Goal: Task Accomplishment & Management: Manage account settings

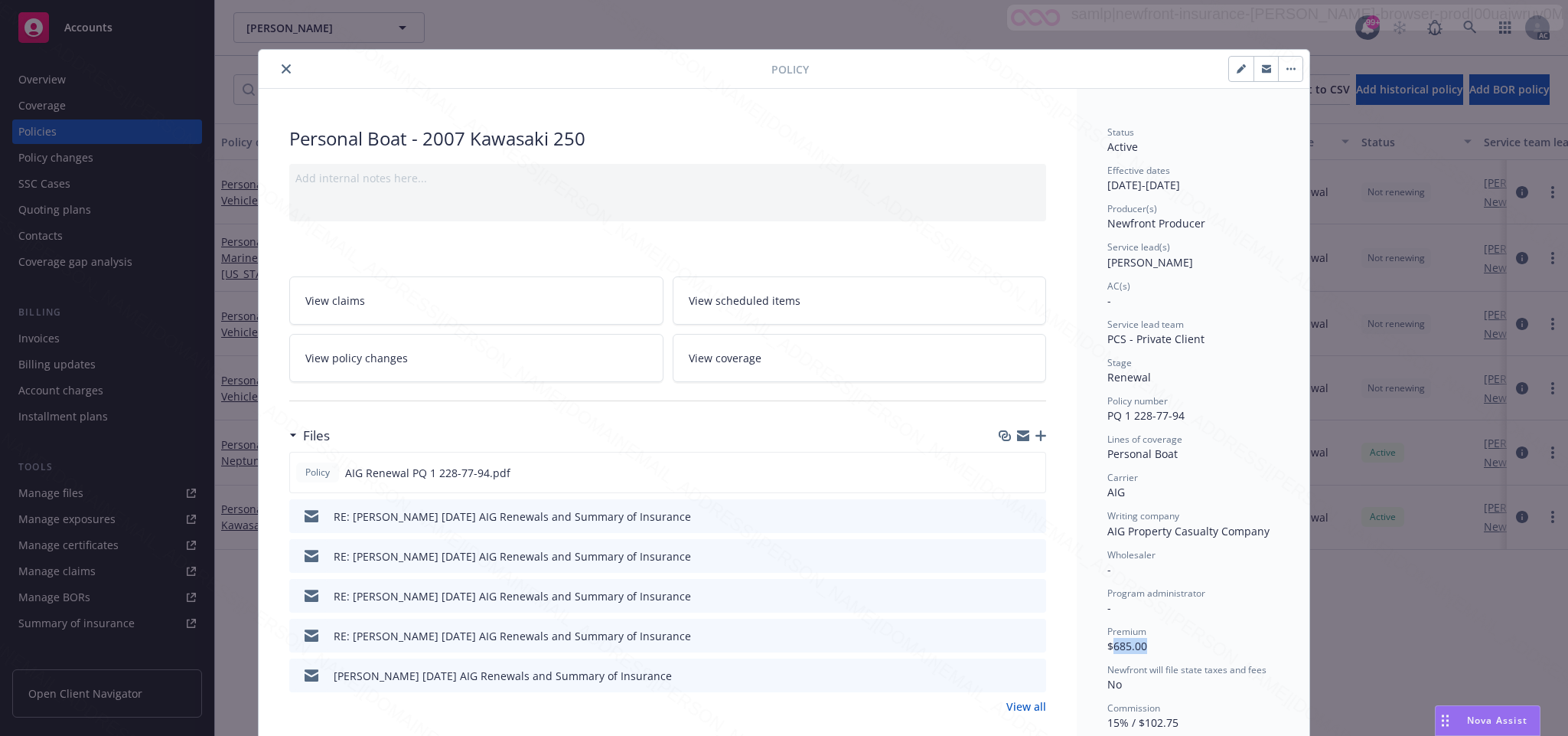
scroll to position [230, 0]
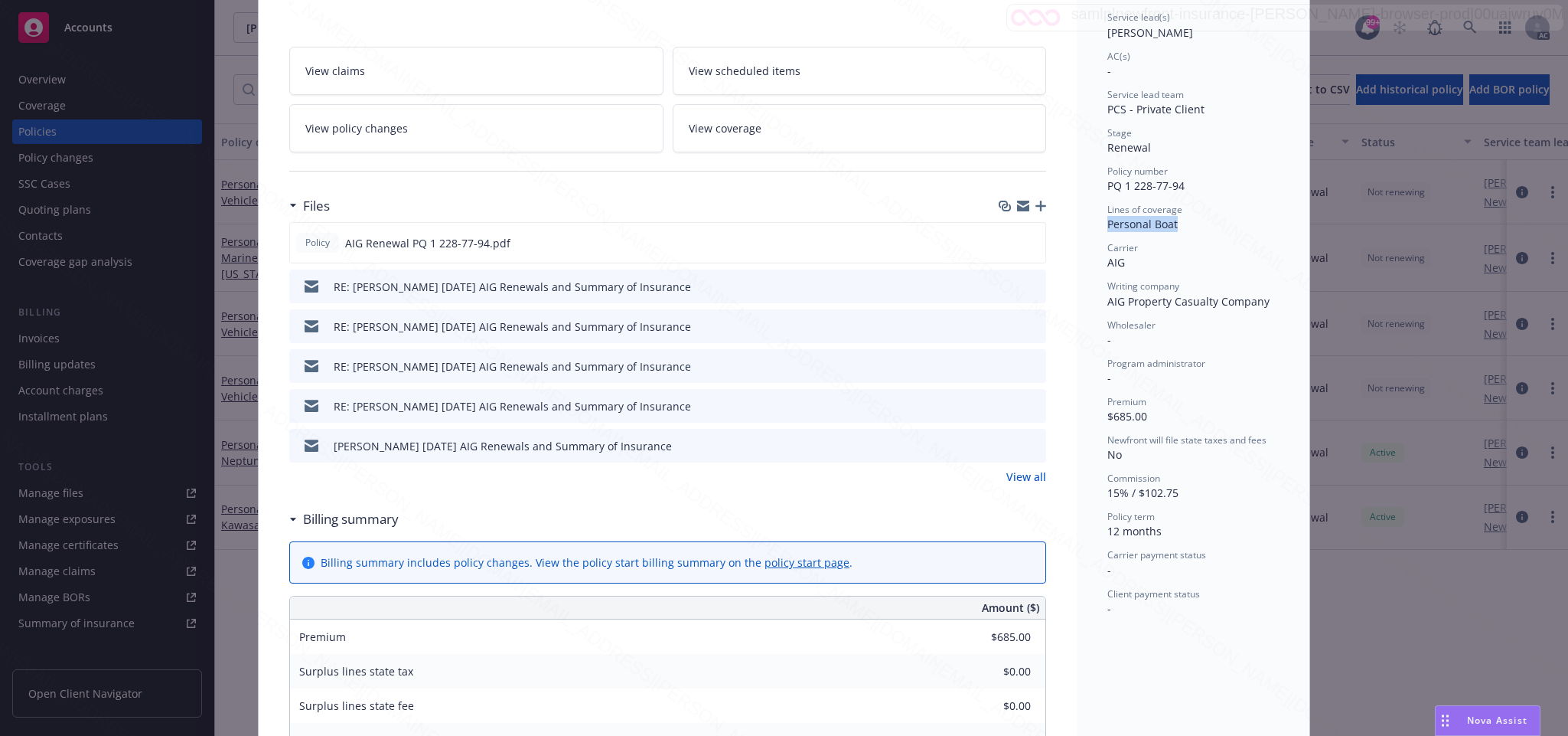
drag, startPoint x: 1095, startPoint y: 220, endPoint x: 1174, endPoint y: 226, distance: 79.2
click at [1174, 226] on div "Status Active Effective dates [DATE] - [DATE] Producer(s) Newfront Producer Ser…" at bounding box center [1193, 613] width 232 height 1510
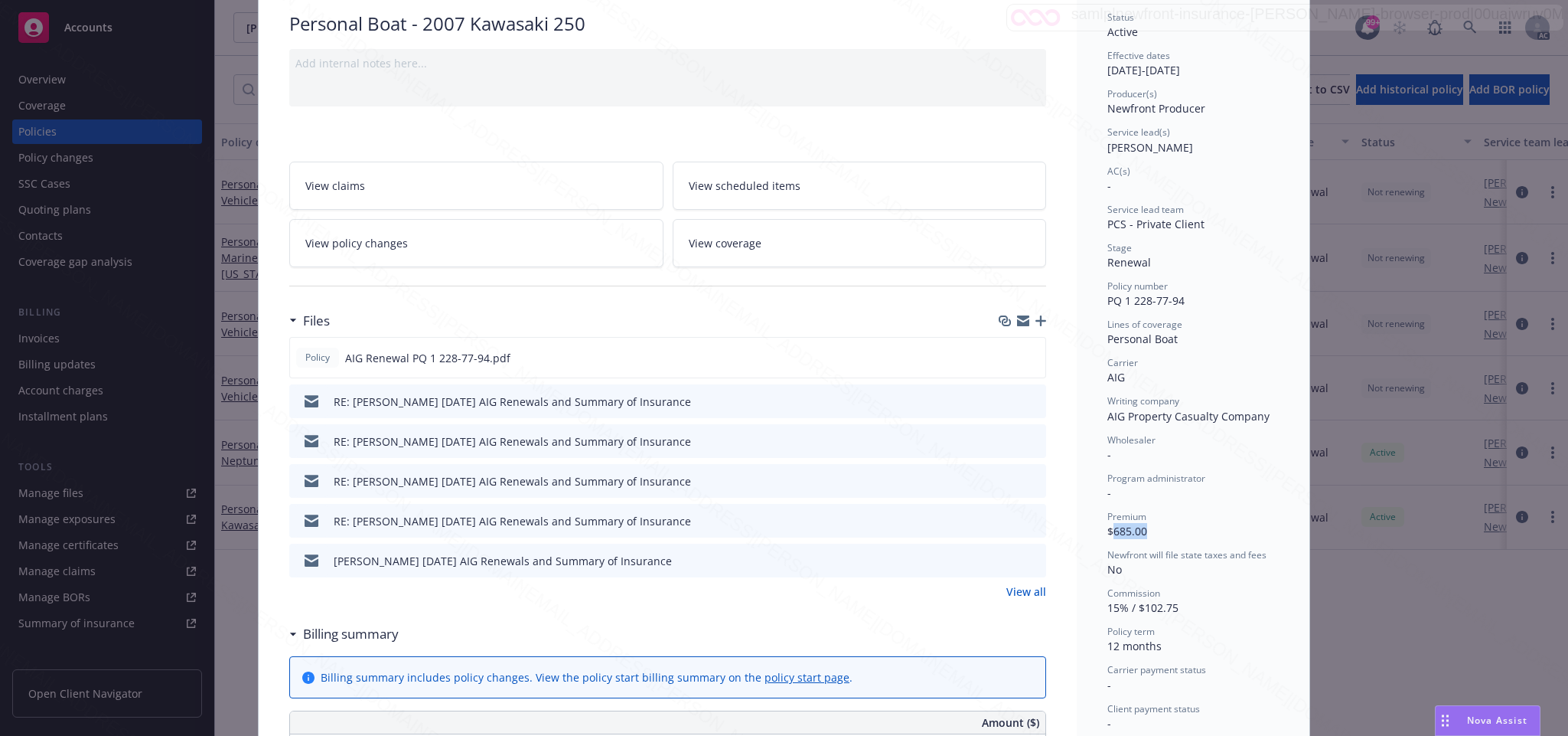
drag, startPoint x: 1105, startPoint y: 529, endPoint x: 1160, endPoint y: 529, distance: 55.0
click at [1160, 529] on div "Premium $685.00" at bounding box center [1193, 525] width 171 height 29
copy span "685.00"
click at [999, 359] on icon "download file" at bounding box center [1005, 356] width 12 height 12
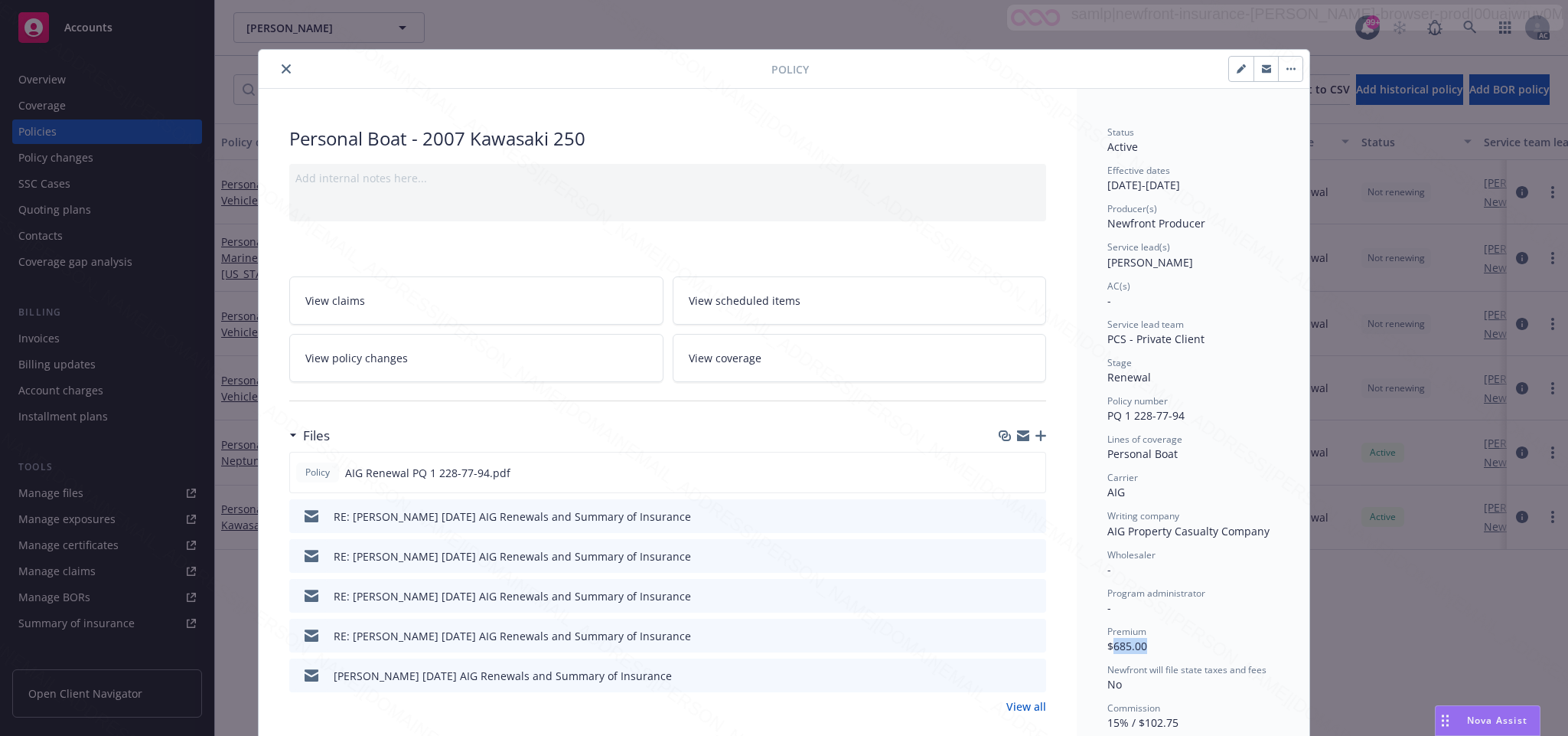
click at [1283, 67] on button "button" at bounding box center [1290, 69] width 24 height 24
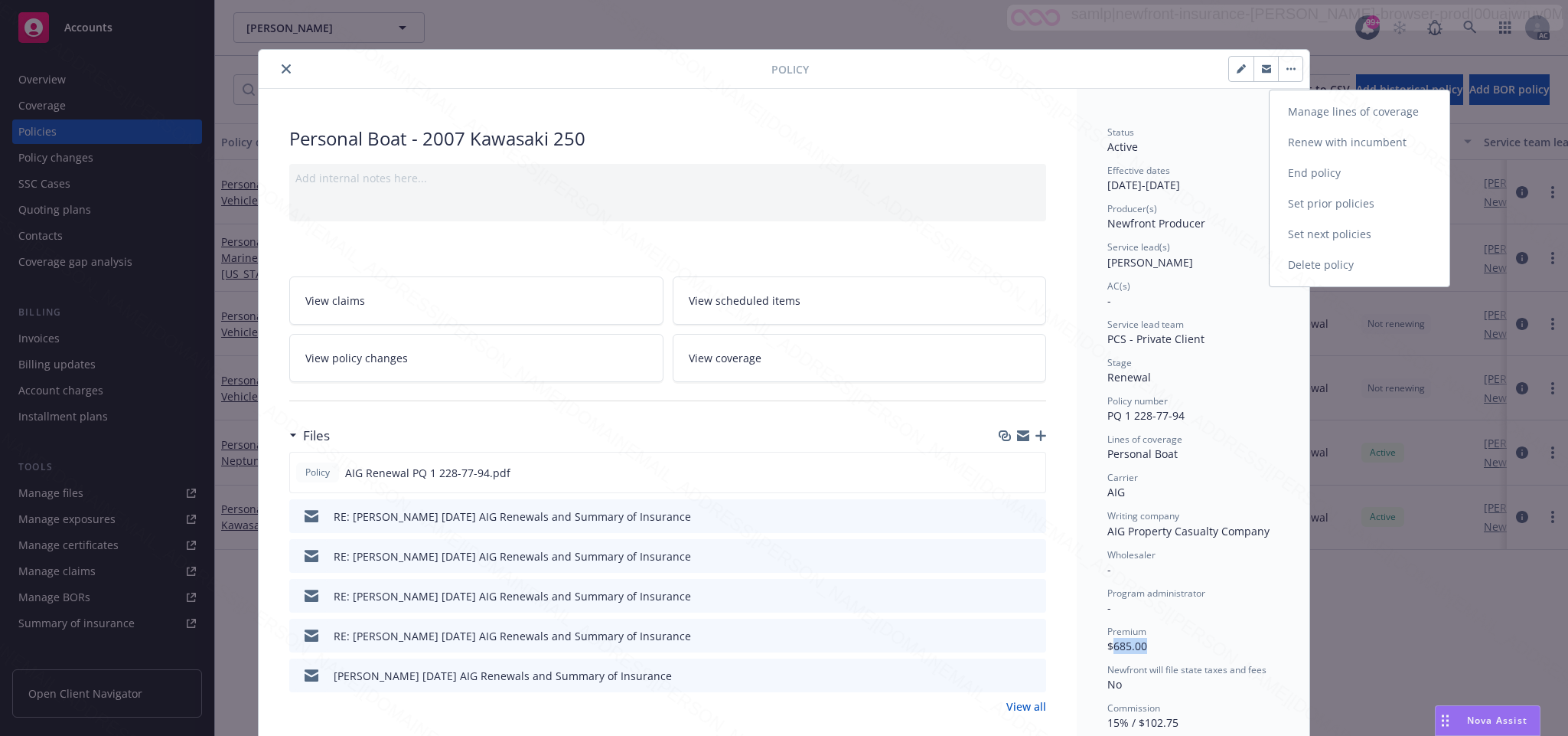
click at [1298, 170] on link "End policy" at bounding box center [1359, 173] width 180 height 31
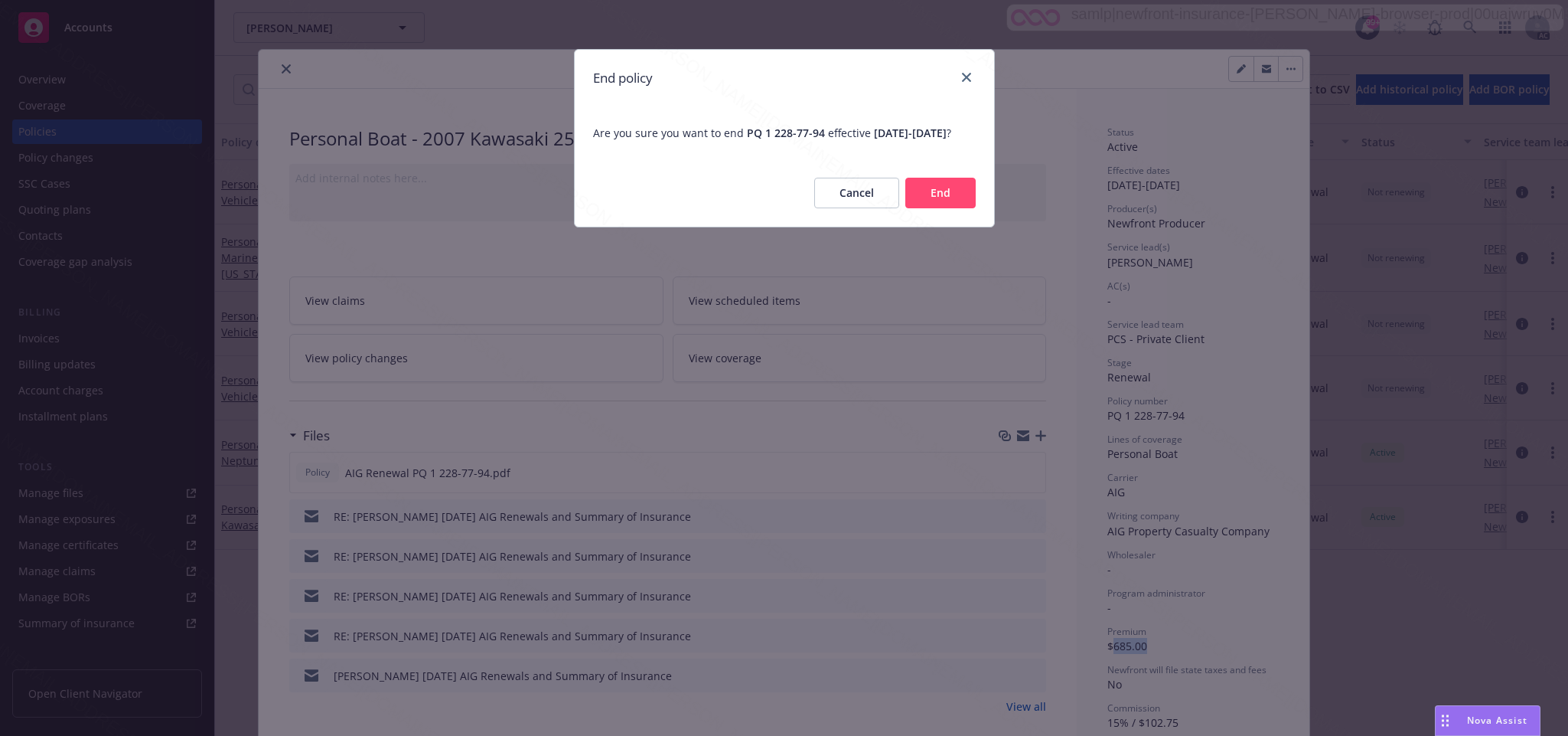
click at [934, 202] on button "End" at bounding box center [940, 193] width 70 height 31
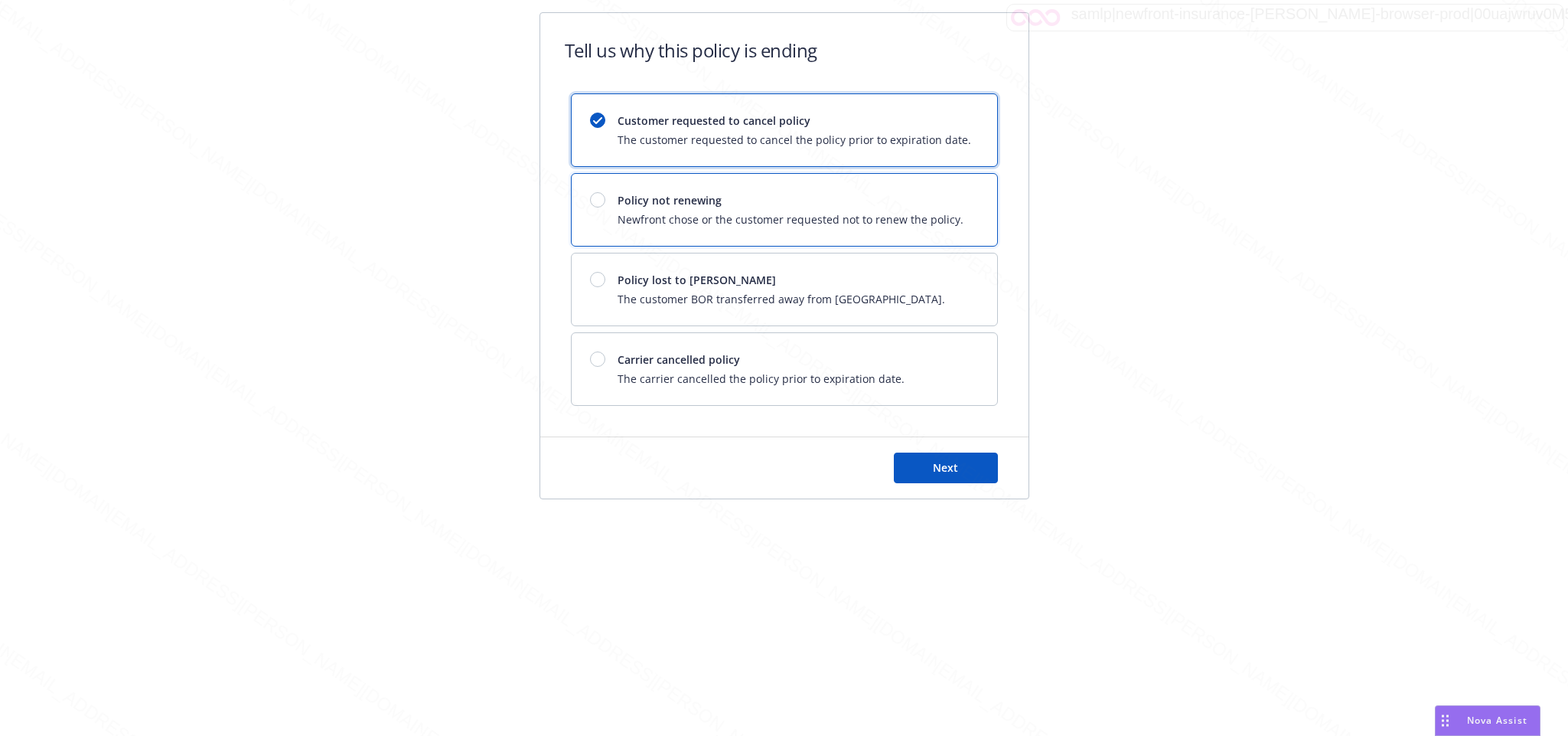
click at [598, 207] on div at bounding box center [597, 199] width 15 height 15
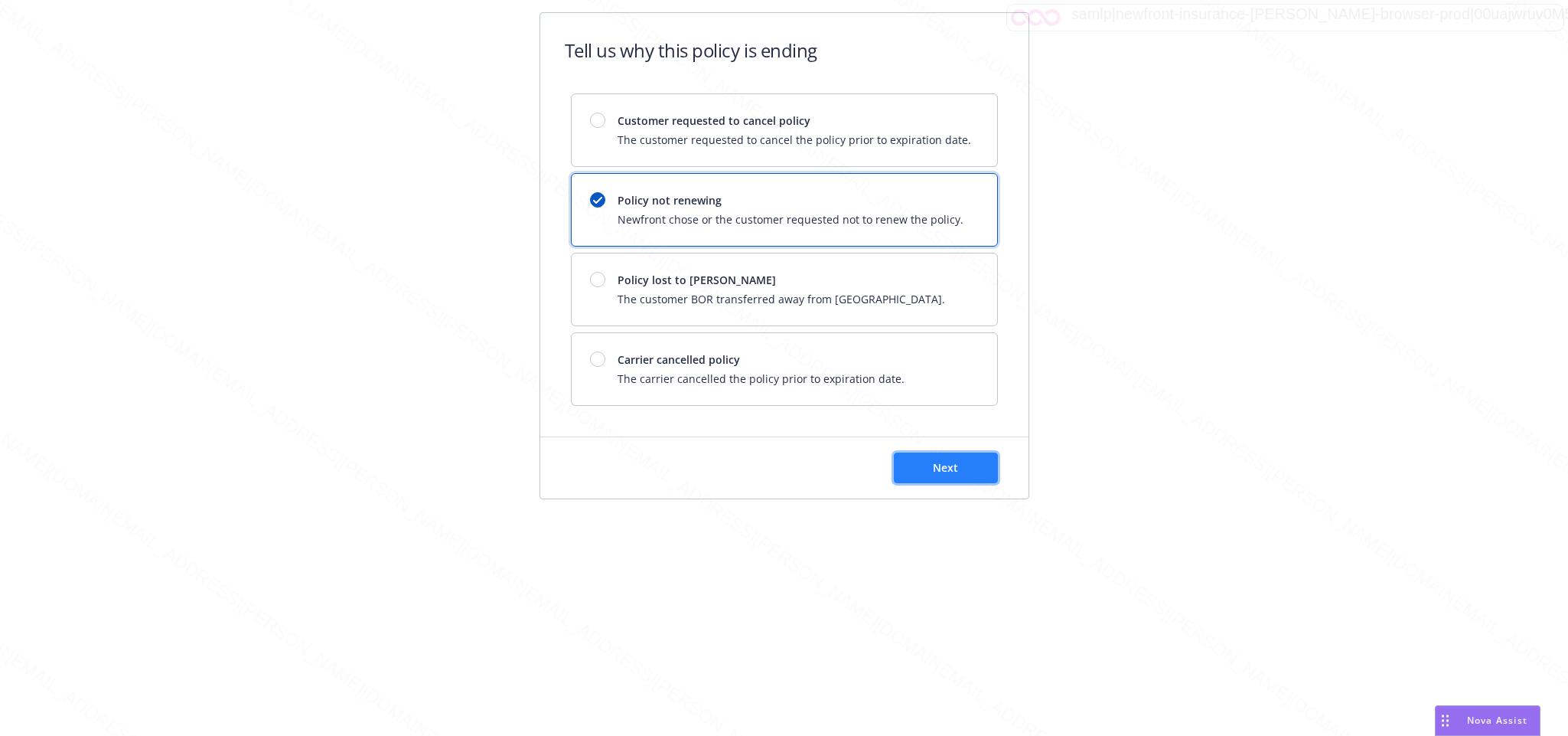
click at [920, 462] on button "Next" at bounding box center [945, 468] width 104 height 31
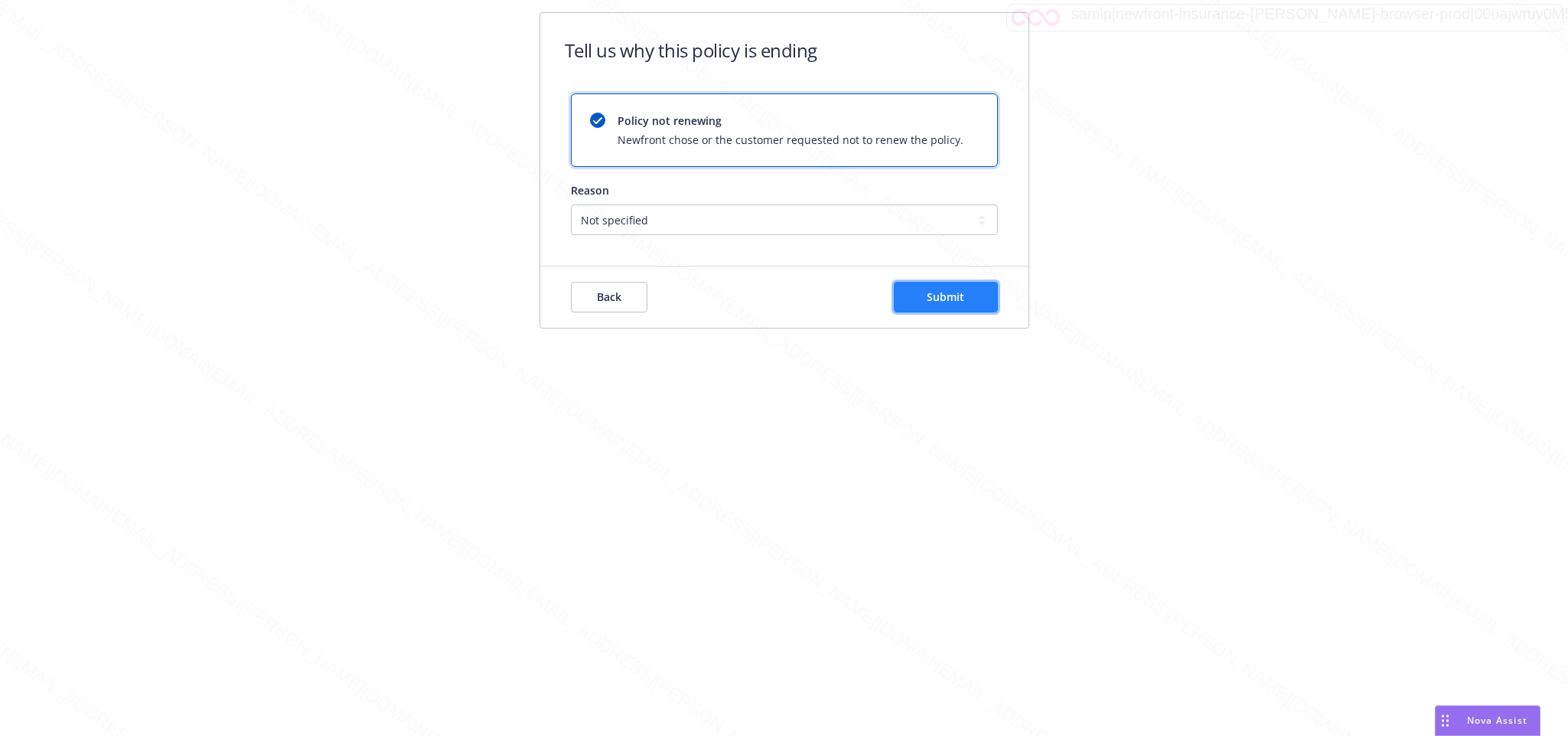
click at [940, 295] on span "Submit" at bounding box center [945, 297] width 37 height 15
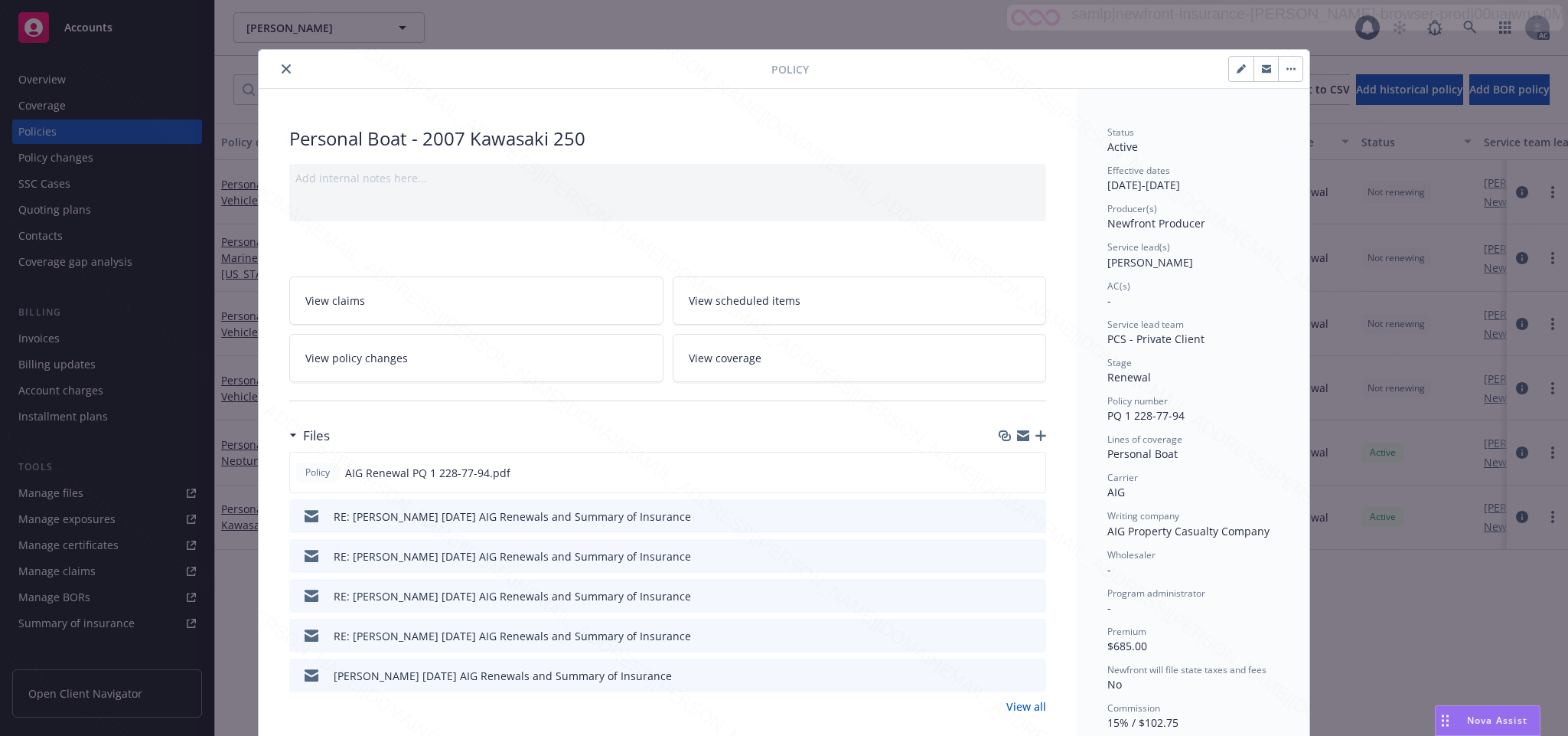
scroll to position [46, 0]
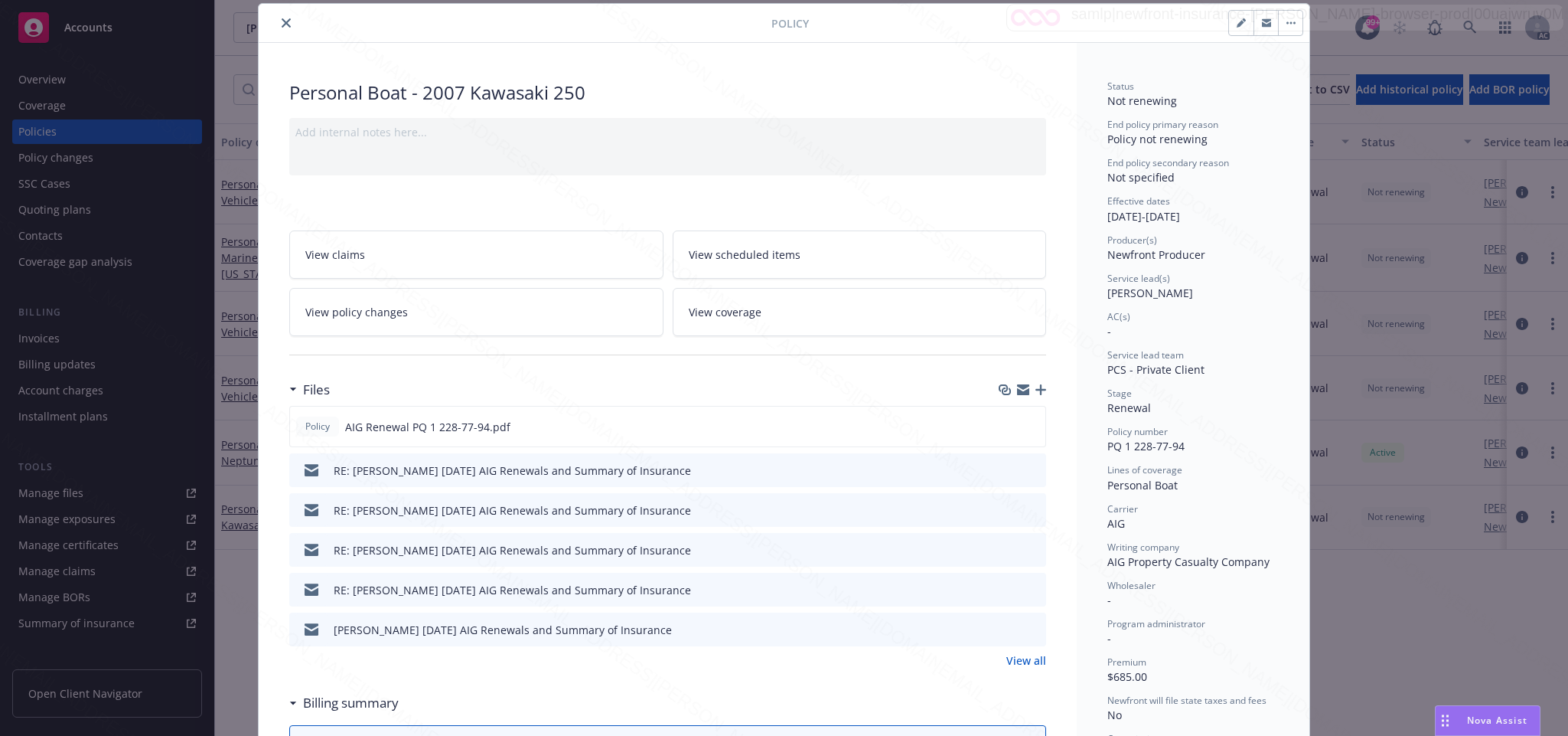
click at [281, 22] on icon "close" at bounding box center [286, 23] width 9 height 9
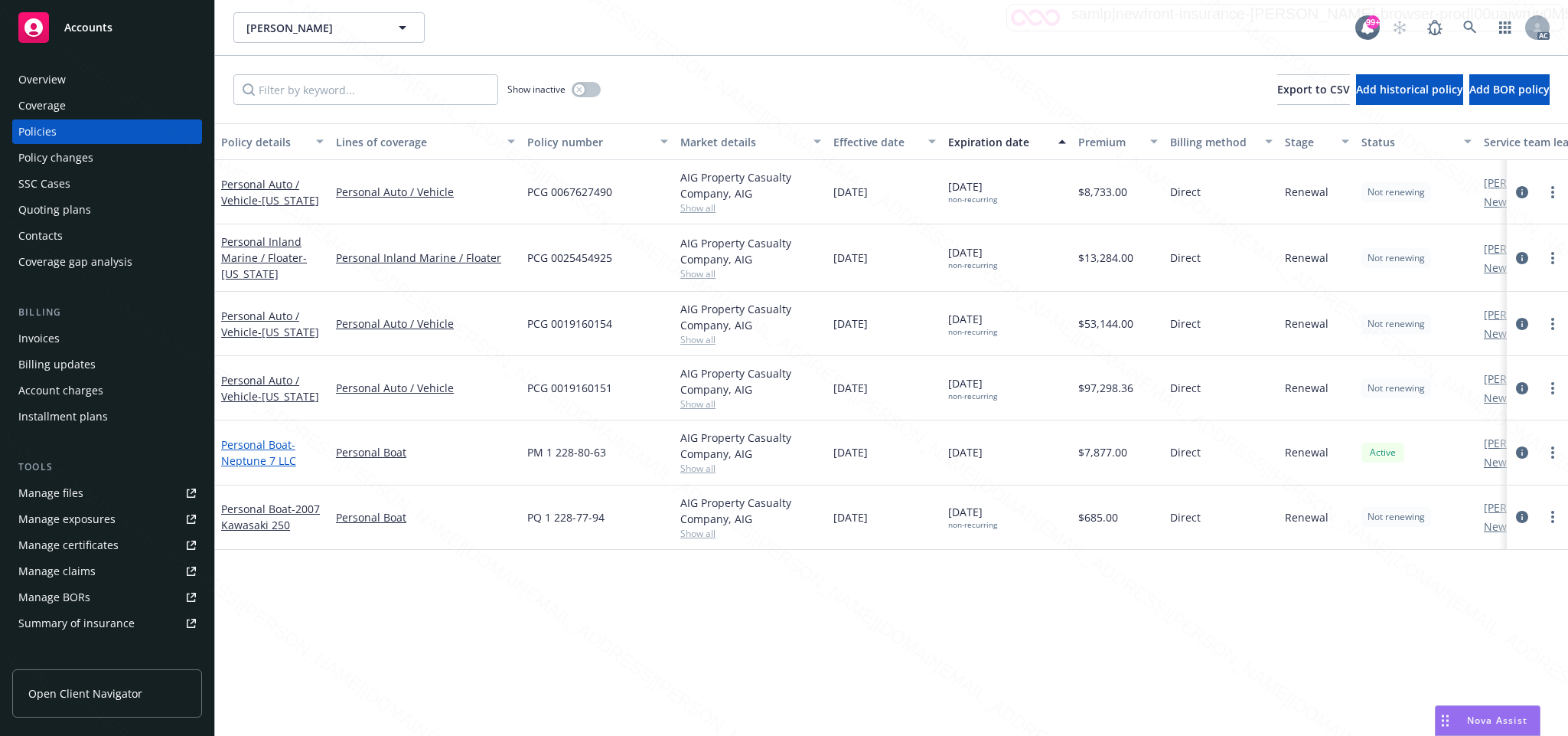
click at [261, 443] on link "Personal Boat - Neptune 7 LLC" at bounding box center [258, 453] width 75 height 31
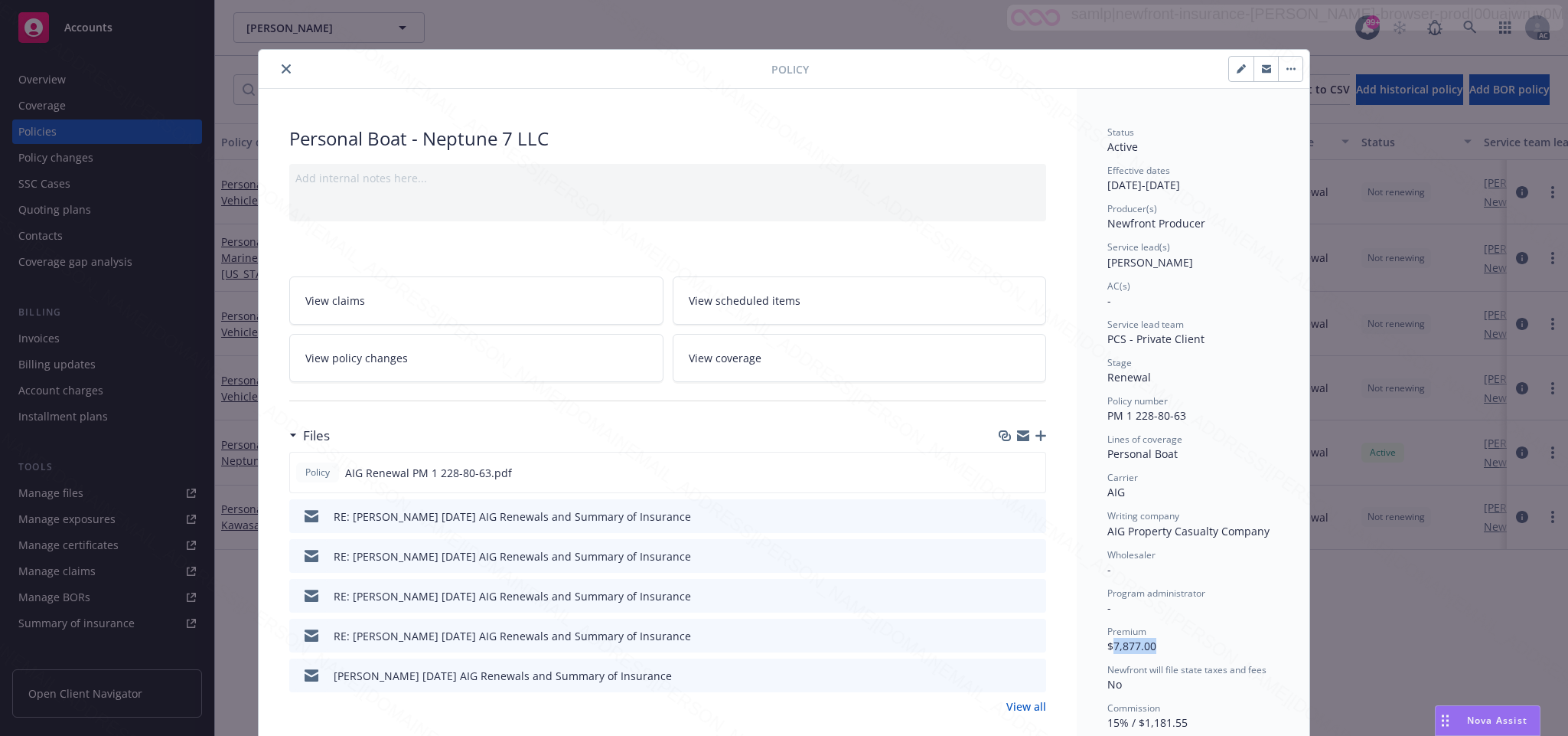
drag, startPoint x: 1103, startPoint y: 646, endPoint x: 1169, endPoint y: 644, distance: 66.0
click at [1169, 644] on div "Premium $7,877.00" at bounding box center [1193, 639] width 171 height 29
copy span "7,877.00"
click at [1001, 474] on icon "download file" at bounding box center [1005, 471] width 12 height 12
click at [1183, 646] on div "Premium $7,877.00" at bounding box center [1193, 639] width 171 height 29
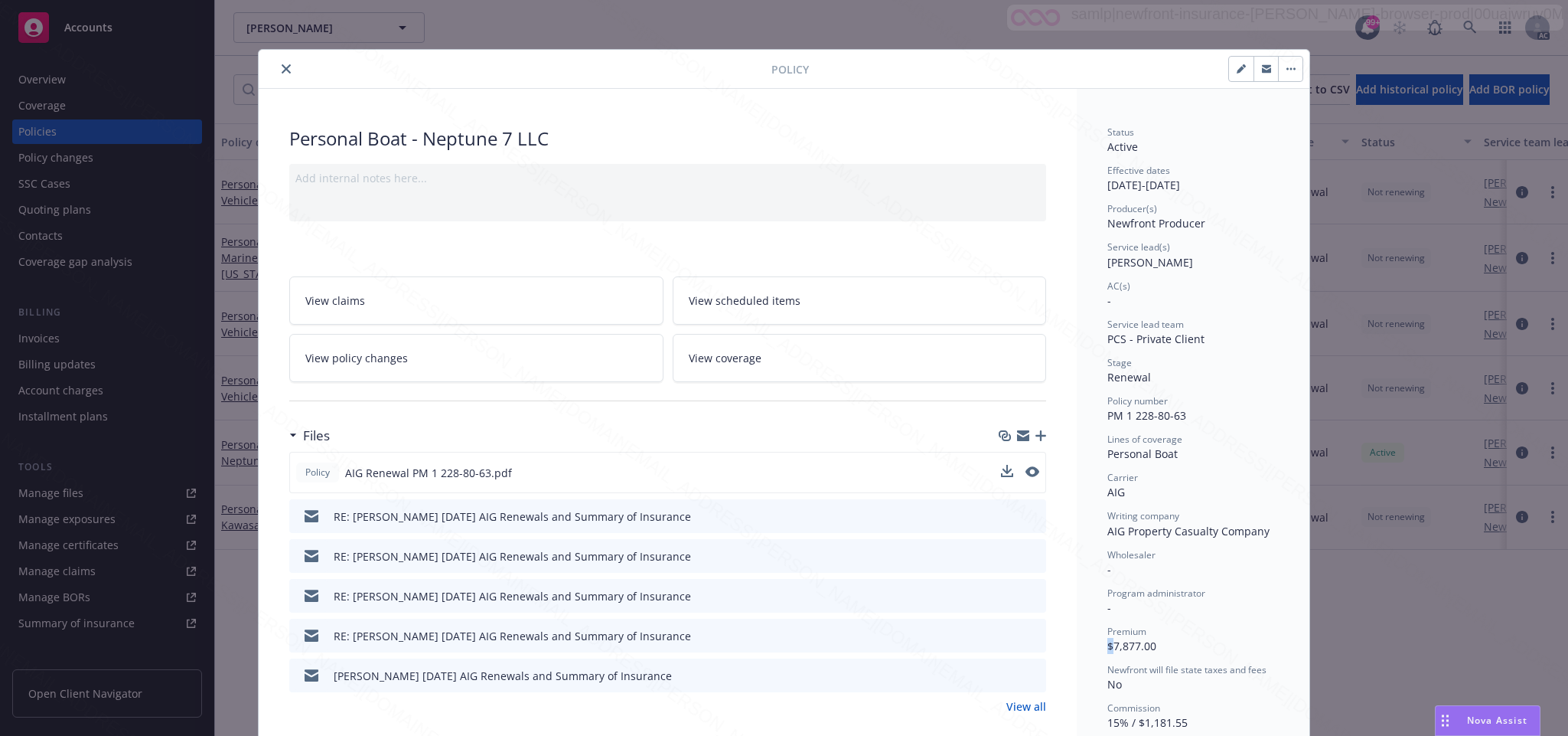
drag, startPoint x: 1103, startPoint y: 646, endPoint x: 1216, endPoint y: 637, distance: 113.4
click at [1216, 637] on div "Premium $7,877.00" at bounding box center [1193, 639] width 171 height 29
click at [1178, 644] on div "Premium $7,877.00" at bounding box center [1193, 639] width 171 height 29
drag, startPoint x: 1103, startPoint y: 644, endPoint x: 1171, endPoint y: 637, distance: 68.4
click at [1171, 637] on div "Premium $7,877.00" at bounding box center [1193, 639] width 171 height 29
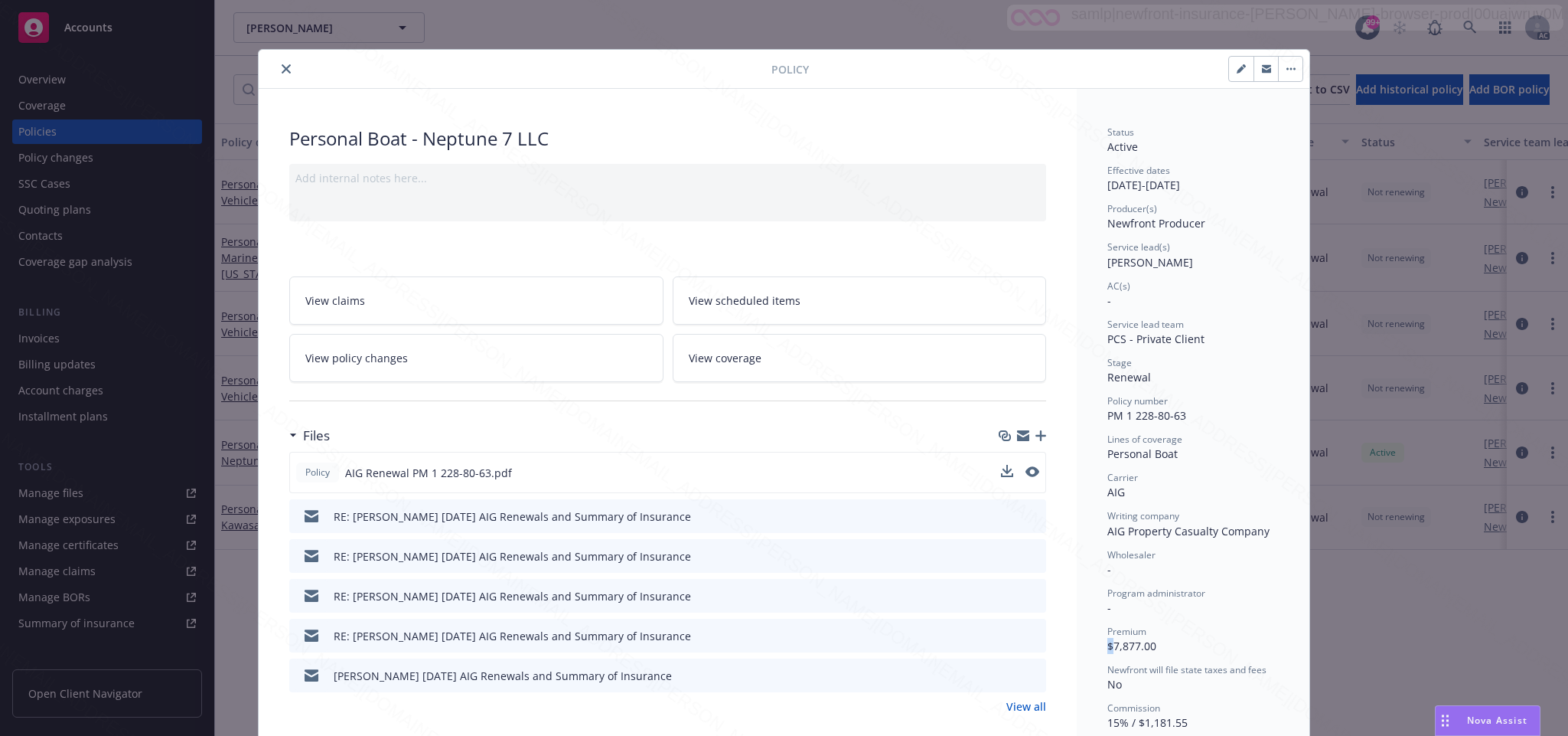
click at [1155, 654] on div "Premium $7,877.00" at bounding box center [1193, 639] width 171 height 29
drag, startPoint x: 1103, startPoint y: 644, endPoint x: 1161, endPoint y: 642, distance: 58.0
click at [1161, 642] on div "Premium $7,877.00" at bounding box center [1193, 639] width 171 height 29
copy span "7,877.00"
click at [1001, 474] on icon "download file" at bounding box center [1006, 470] width 10 height 9
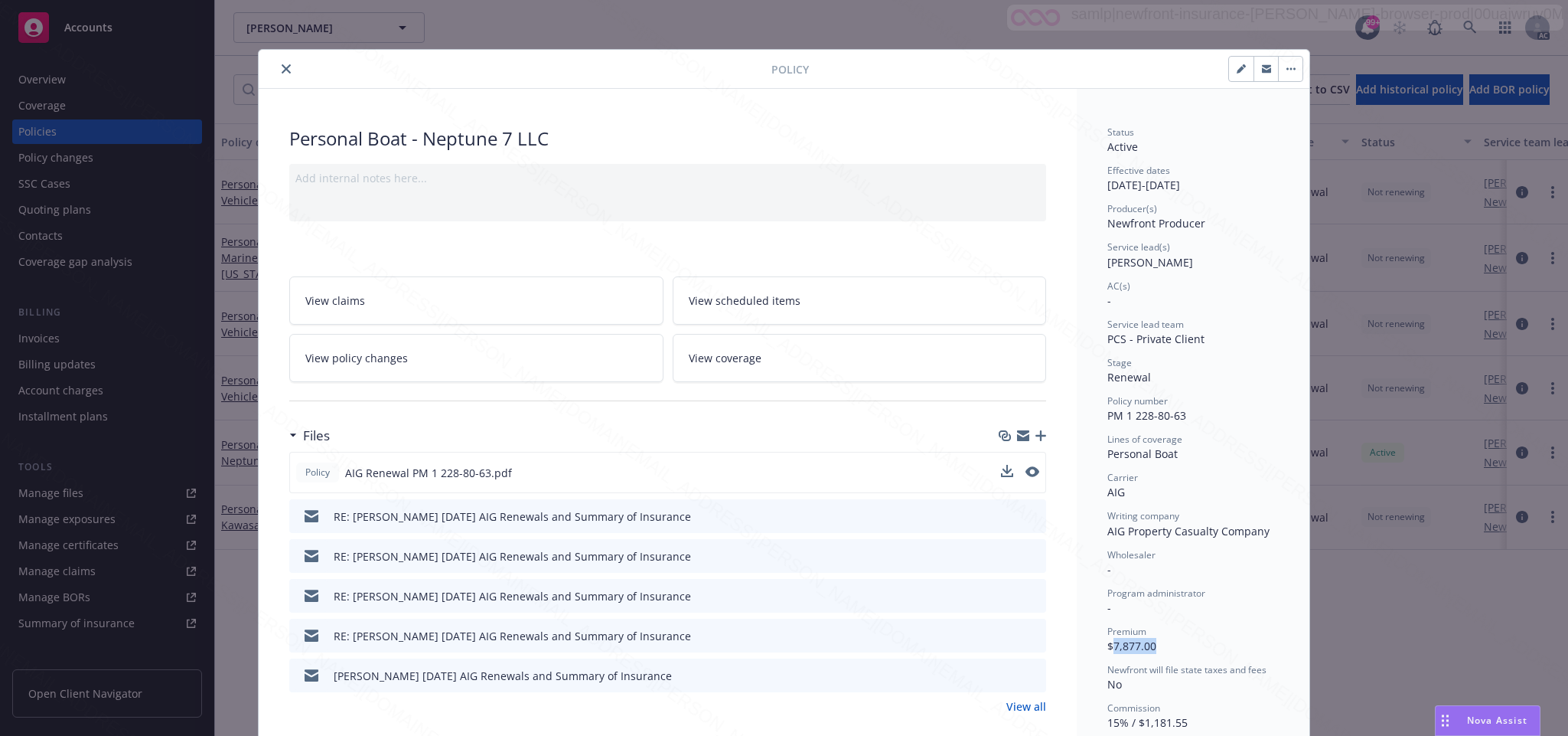
click at [1279, 72] on button "button" at bounding box center [1290, 69] width 24 height 24
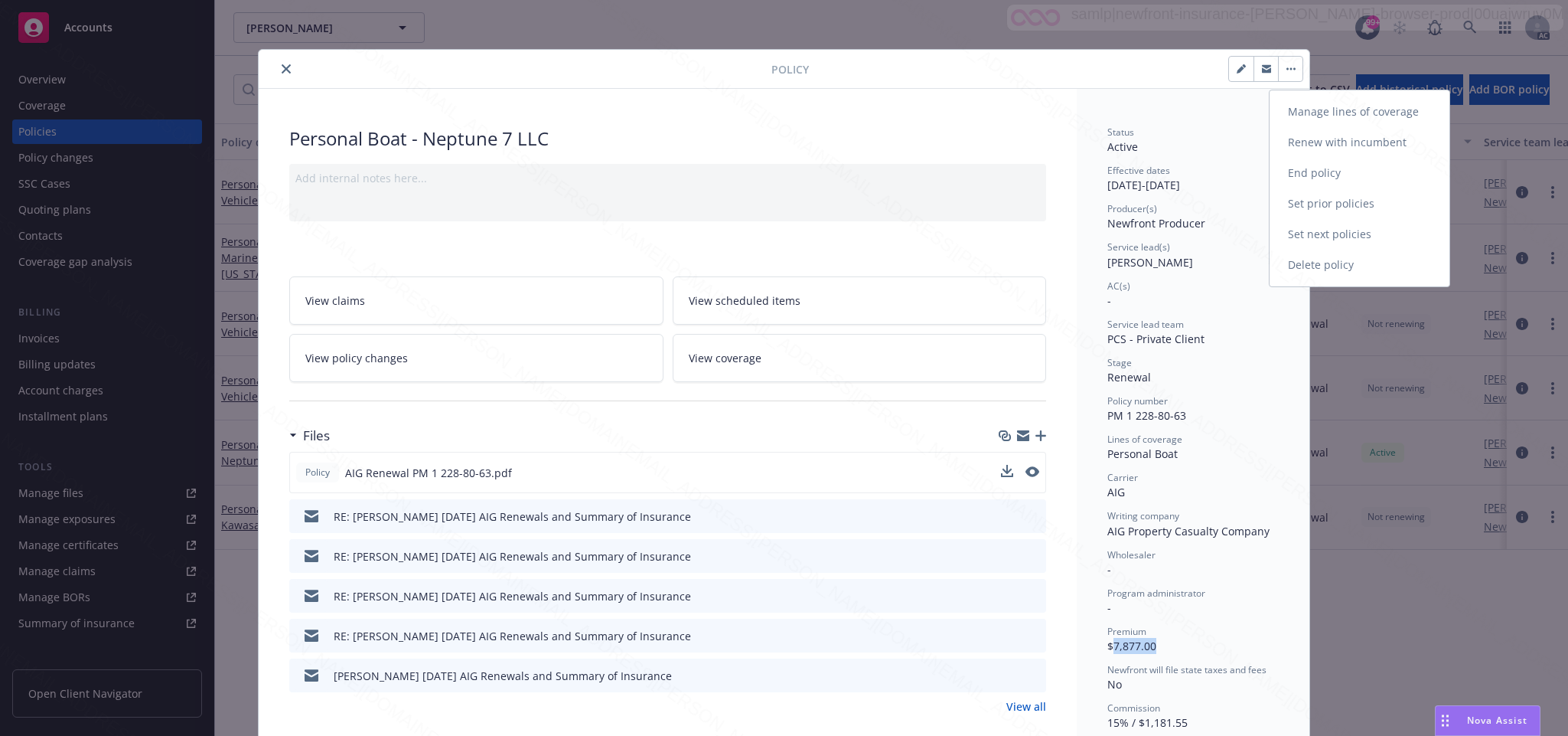
click at [1314, 170] on link "End policy" at bounding box center [1359, 173] width 180 height 31
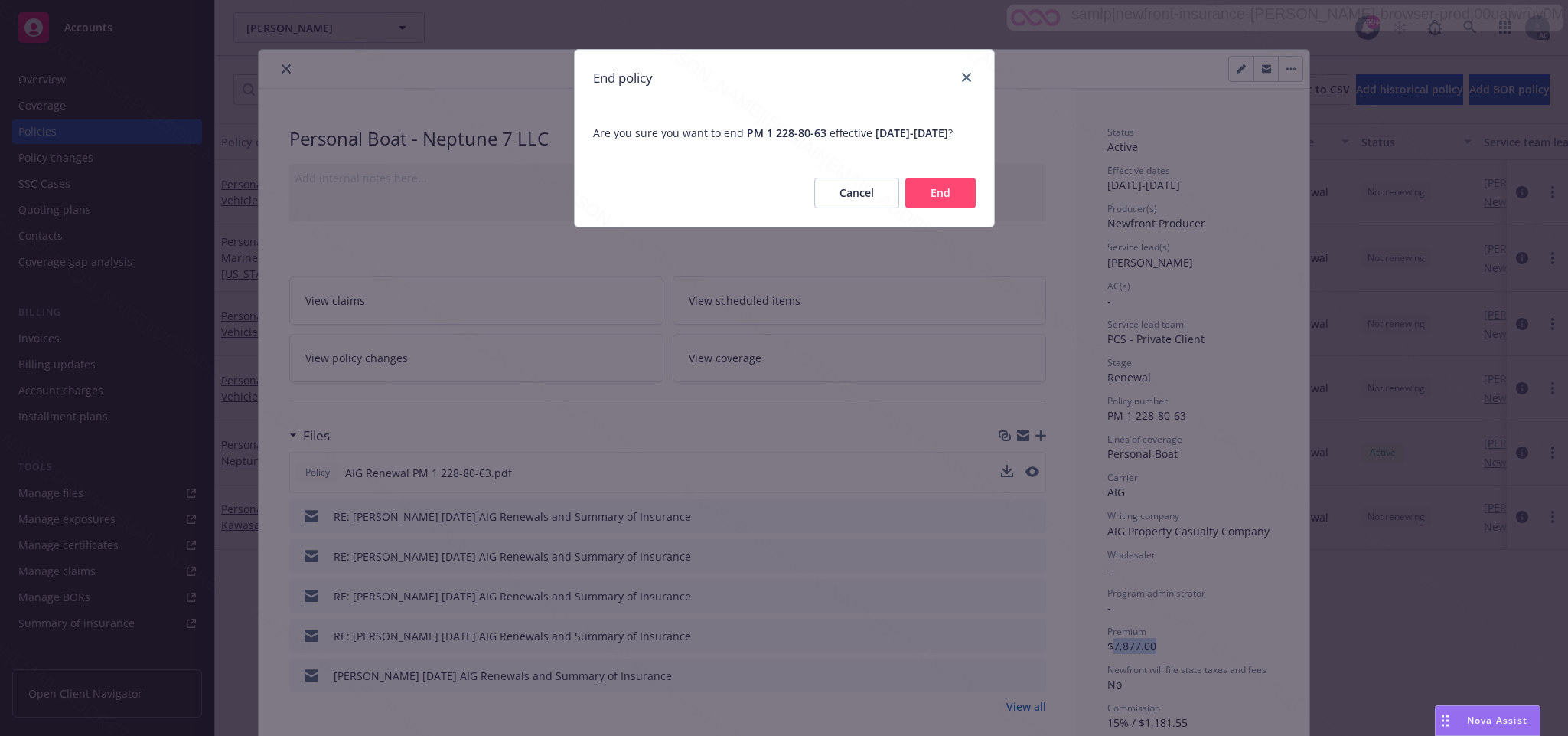
click at [955, 207] on button "End" at bounding box center [940, 193] width 70 height 31
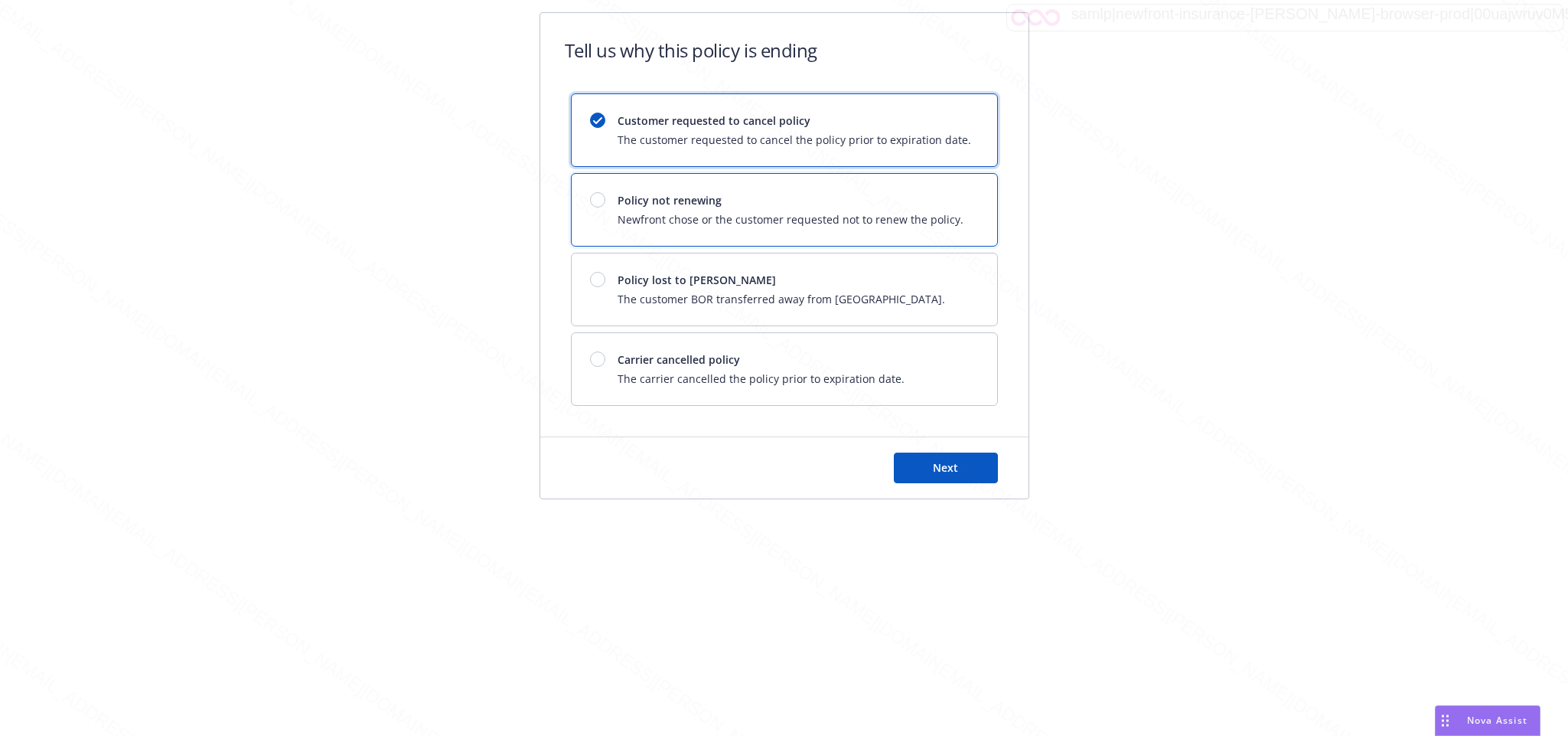
click at [589, 205] on div "Policy not renewing Newfront chose or the customer requested not to renew the p…" at bounding box center [784, 209] width 425 height 72
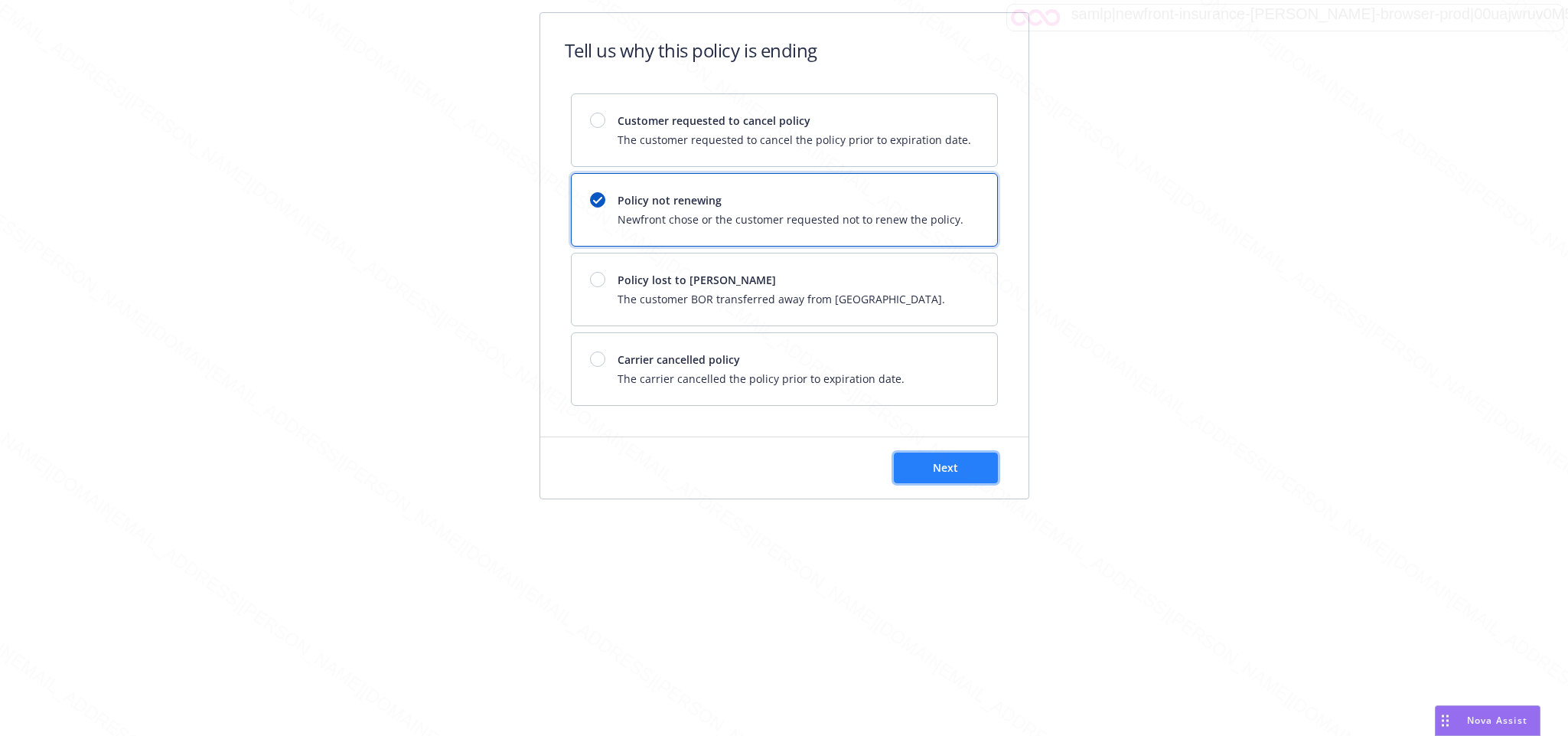
click at [932, 464] on span "Next" at bounding box center [945, 467] width 25 height 15
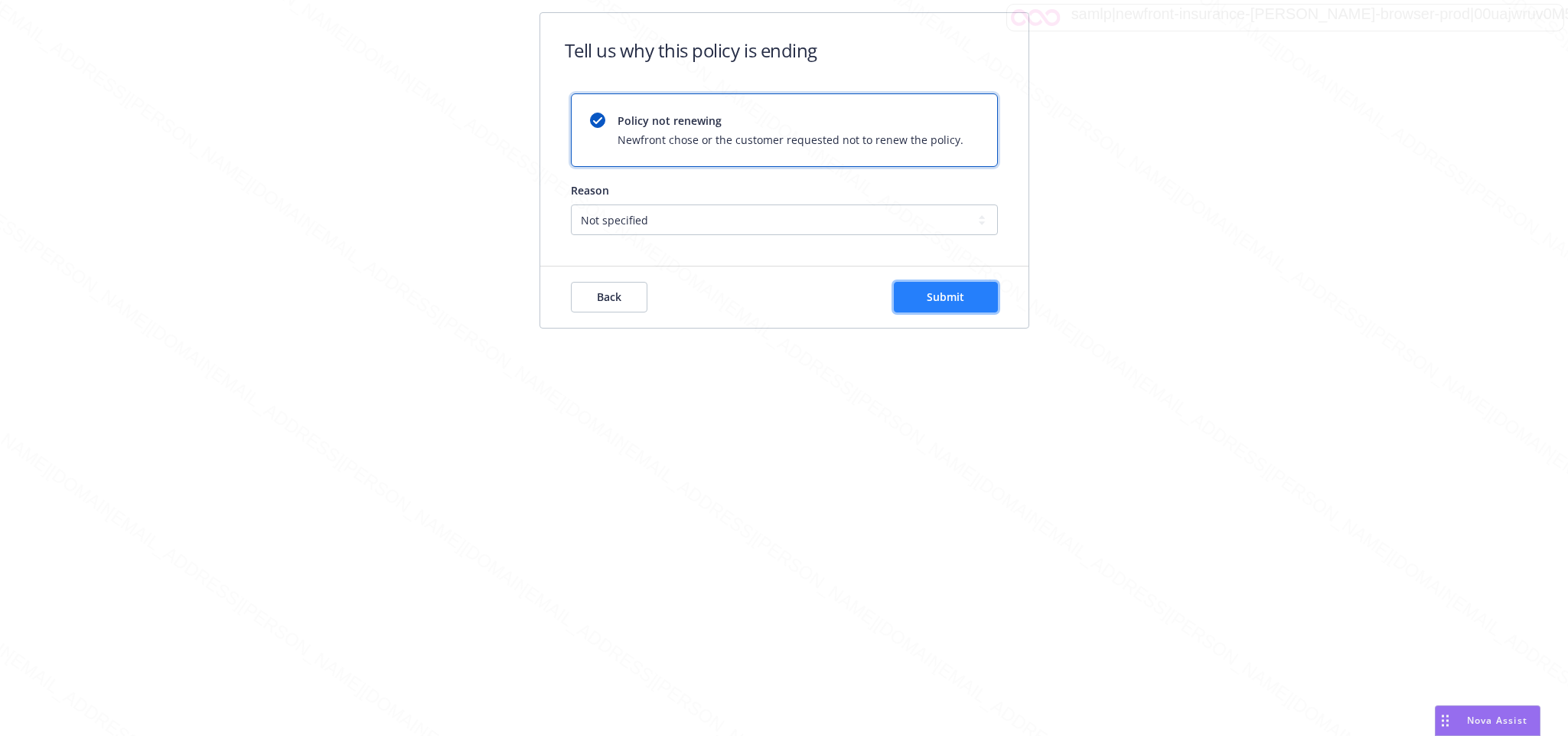
click at [967, 303] on button "Submit" at bounding box center [945, 297] width 104 height 31
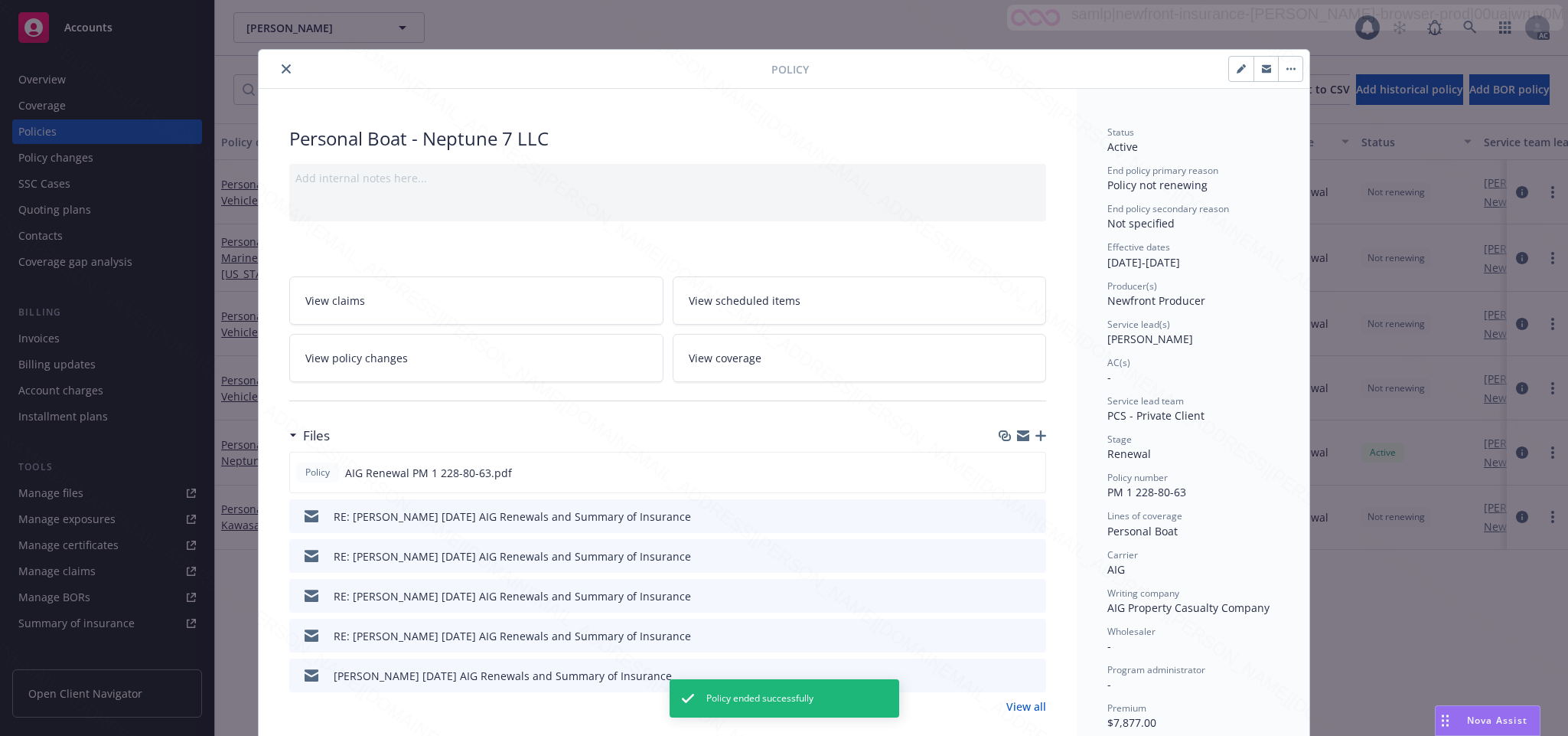
scroll to position [46, 0]
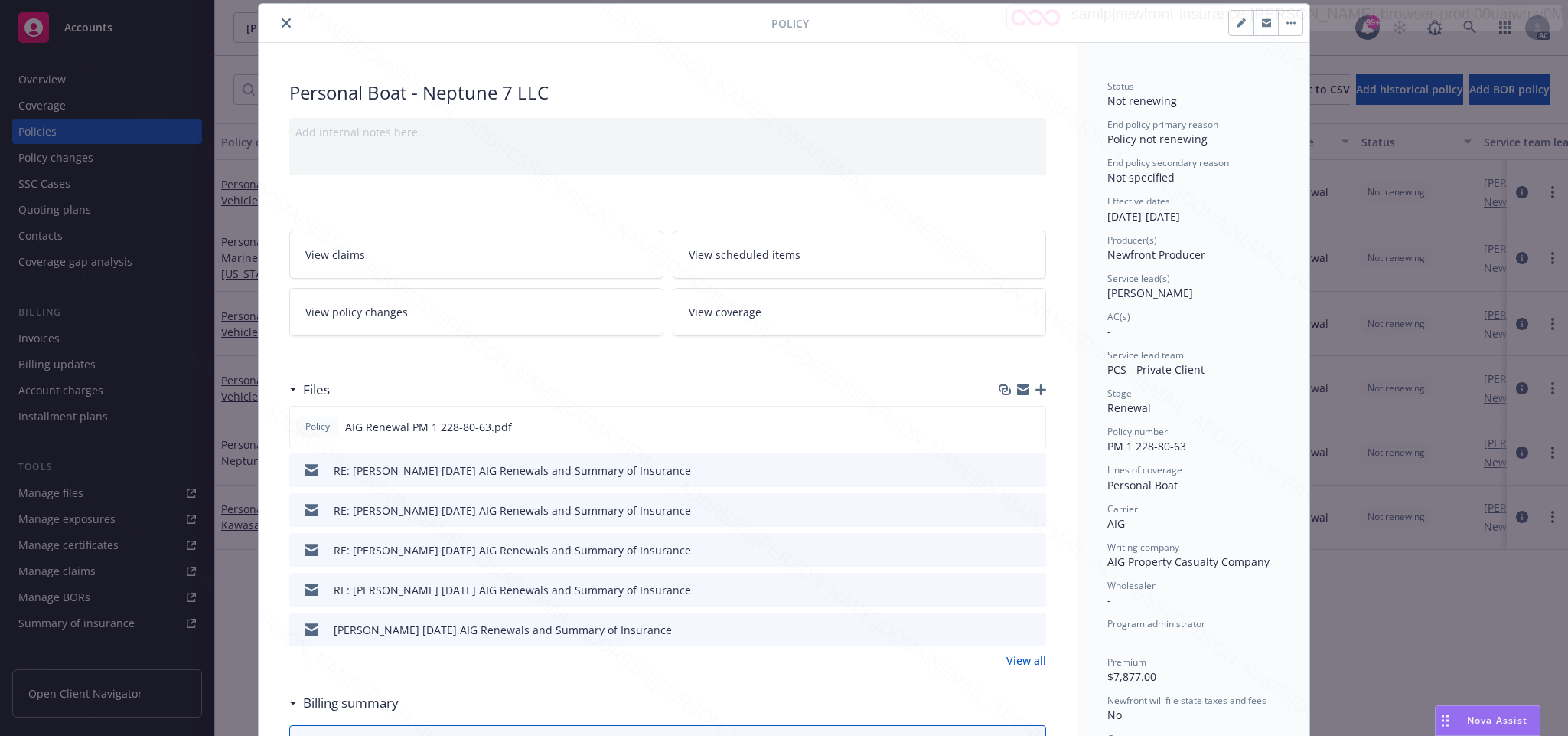
click at [281, 26] on icon "close" at bounding box center [286, 23] width 9 height 9
